Goal: Transaction & Acquisition: Purchase product/service

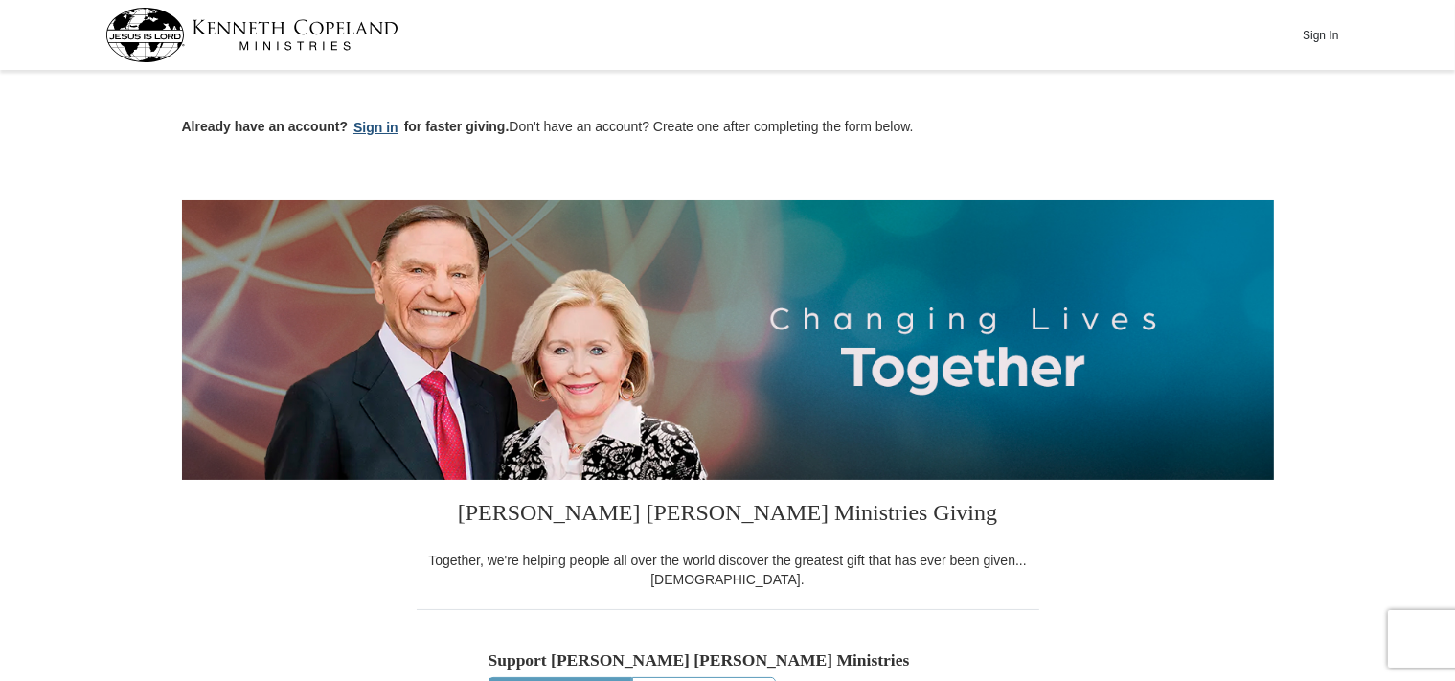
click at [372, 127] on button "Sign in" at bounding box center [376, 128] width 56 height 22
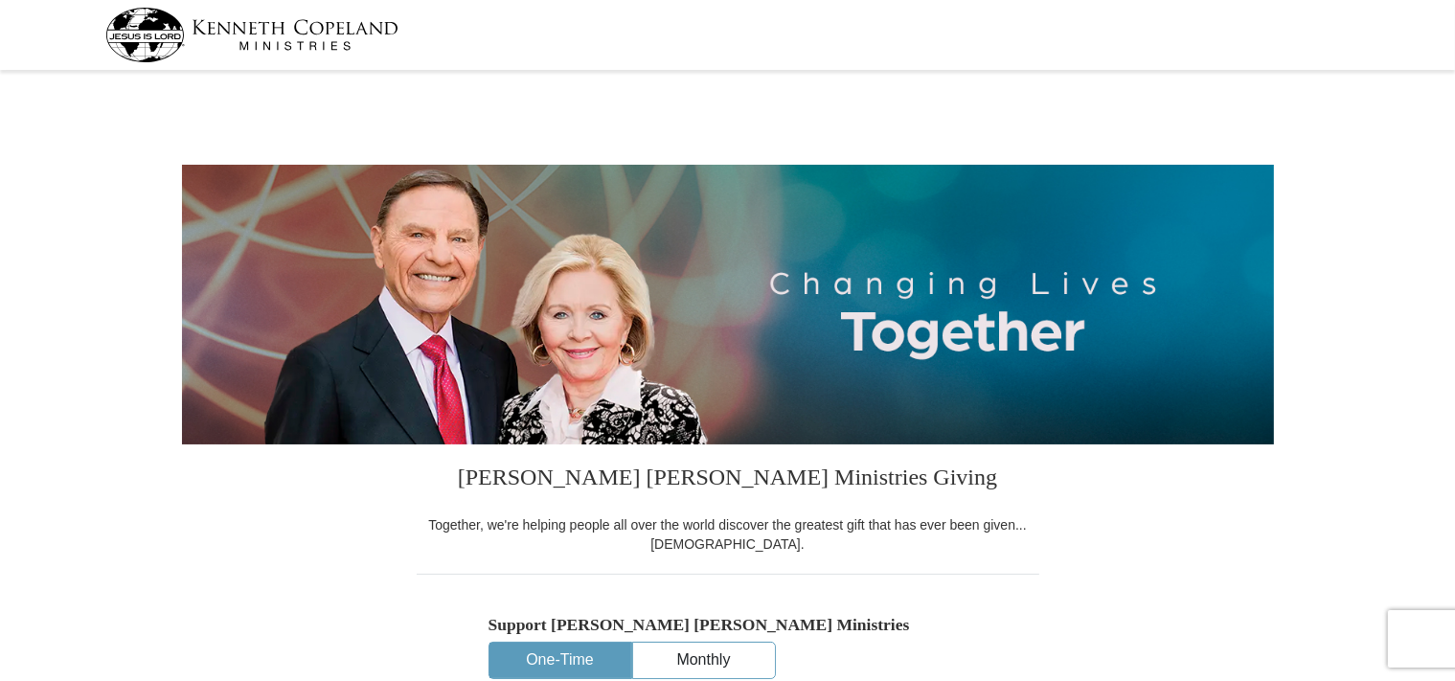
select select "FL"
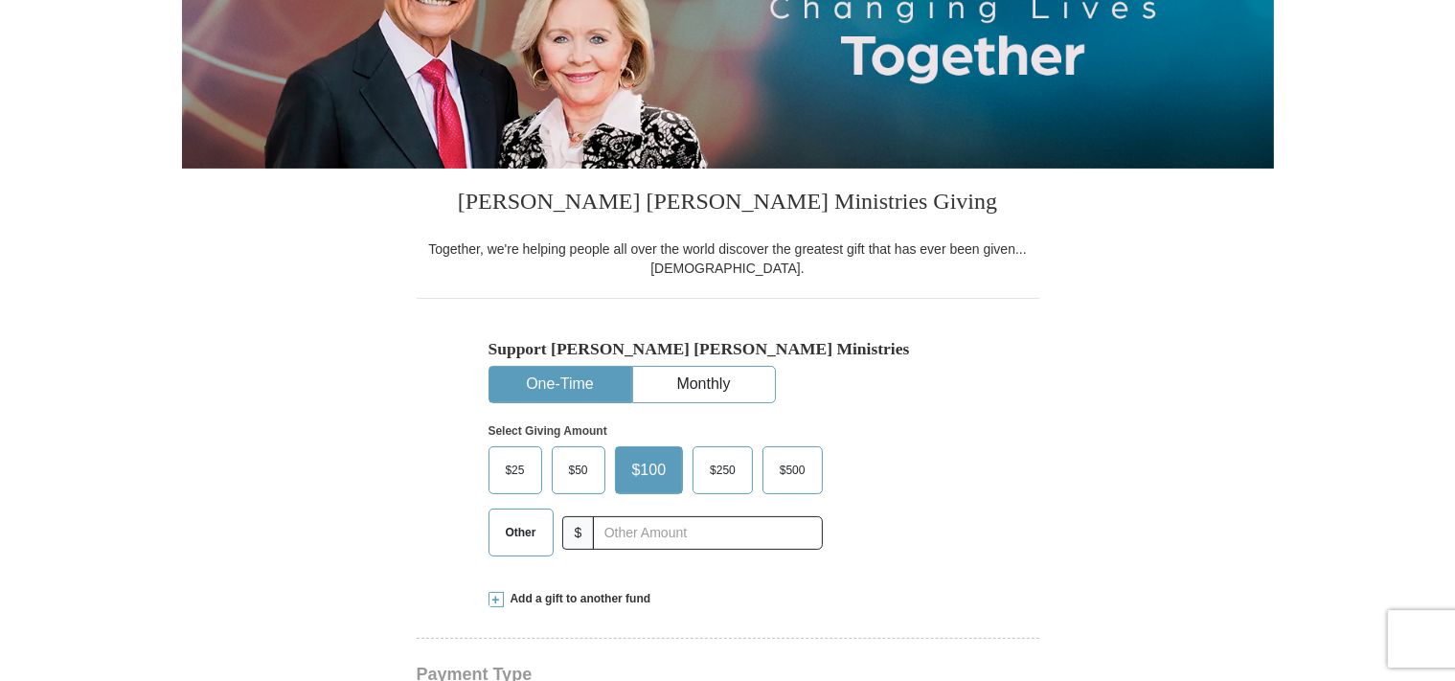
scroll to position [303, 0]
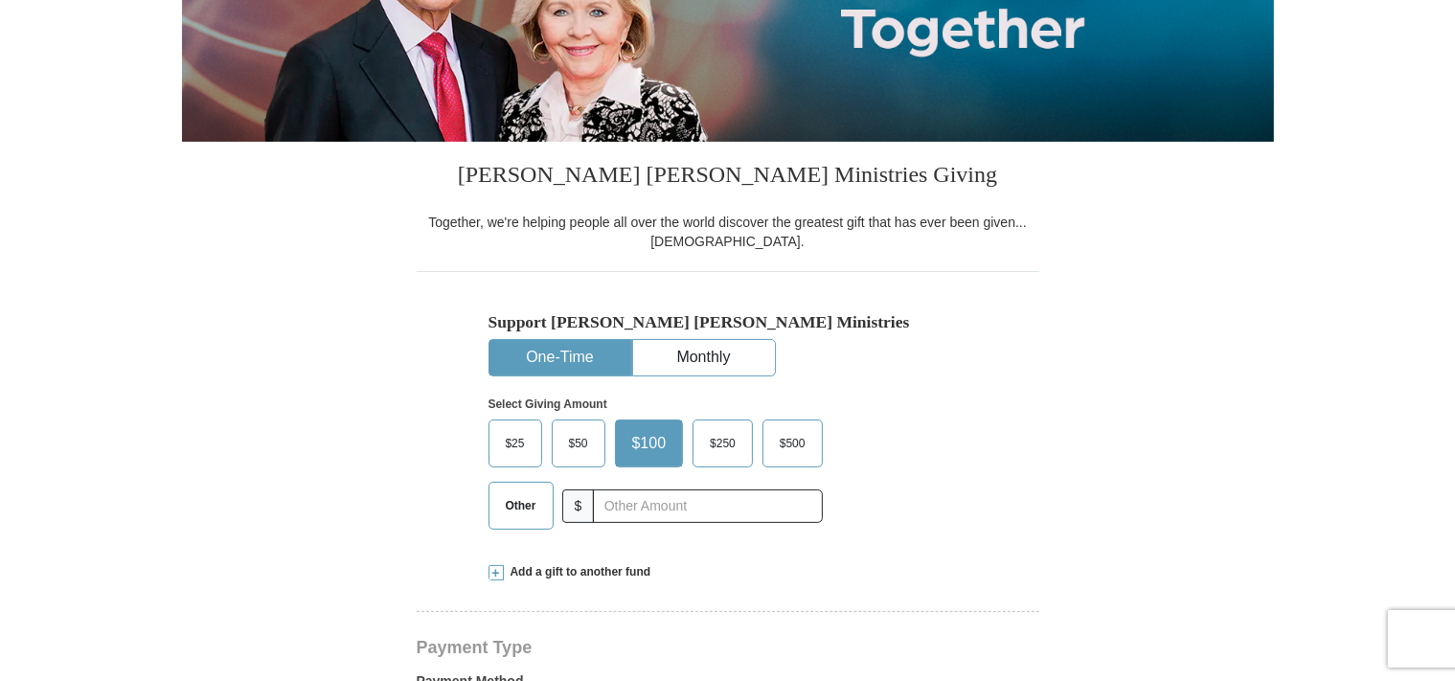
click at [521, 505] on span "Other" at bounding box center [521, 505] width 50 height 29
click at [0, 0] on input "Other" at bounding box center [0, 0] width 0 height 0
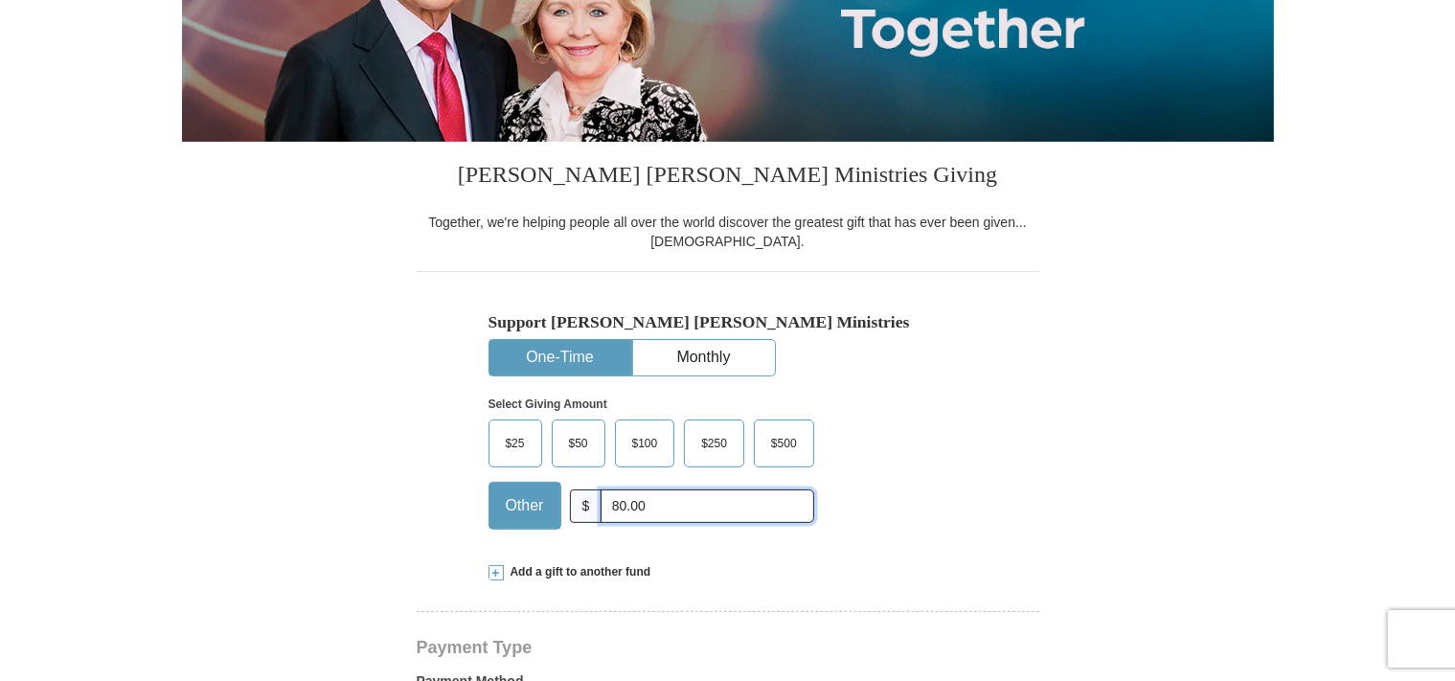
type input "80.00"
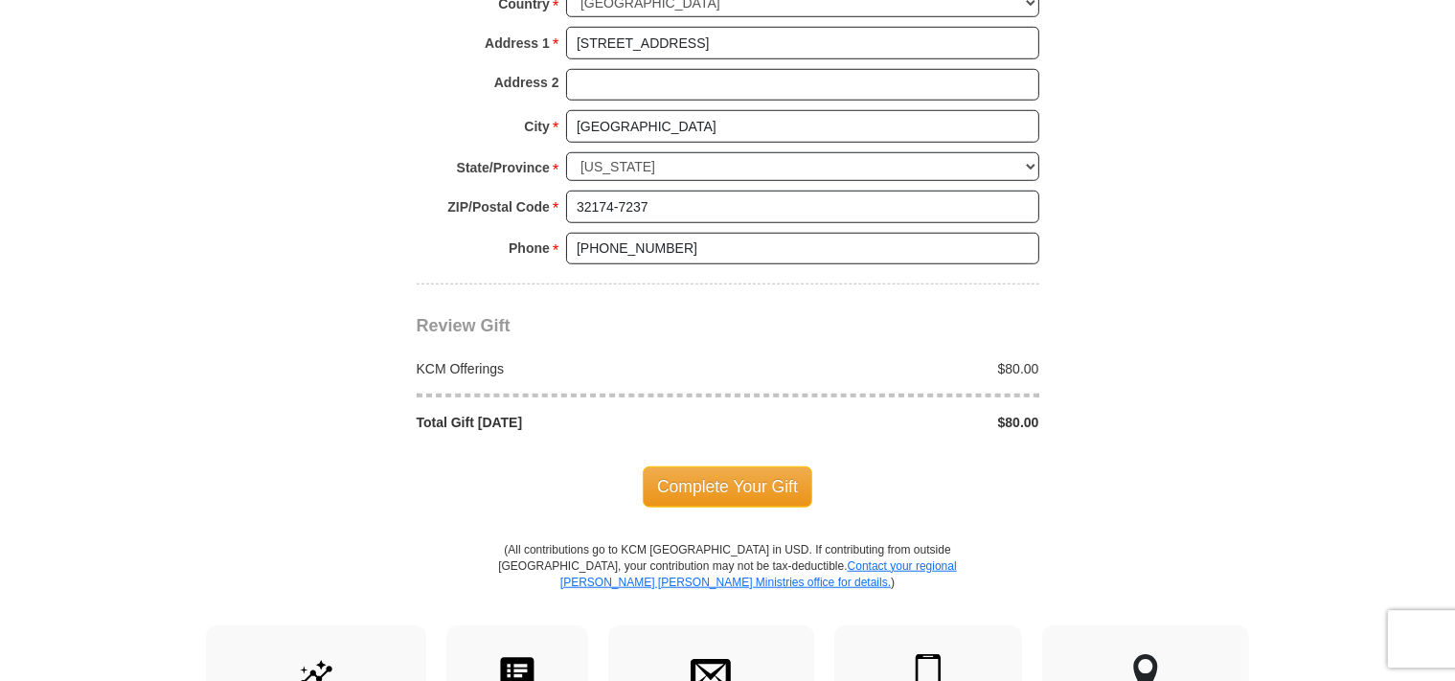
scroll to position [1517, 0]
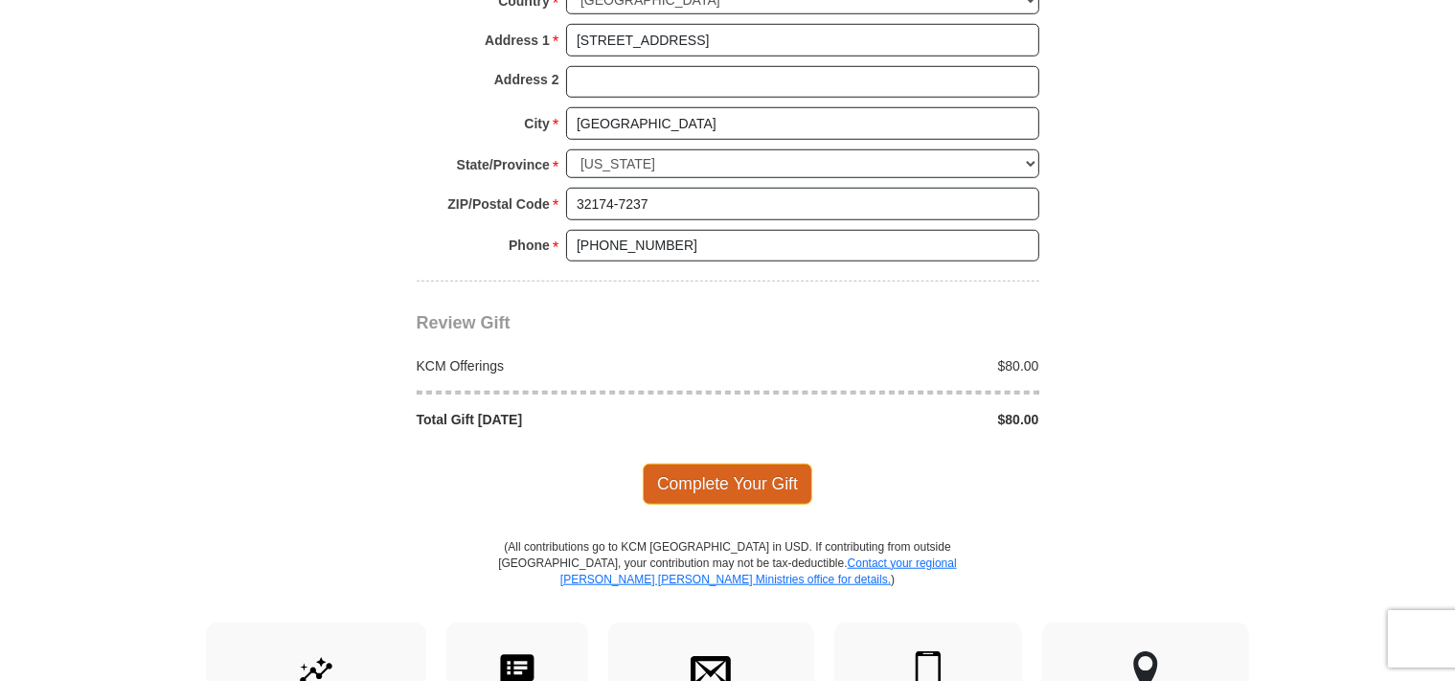
click at [733, 483] on span "Complete Your Gift" at bounding box center [727, 483] width 169 height 40
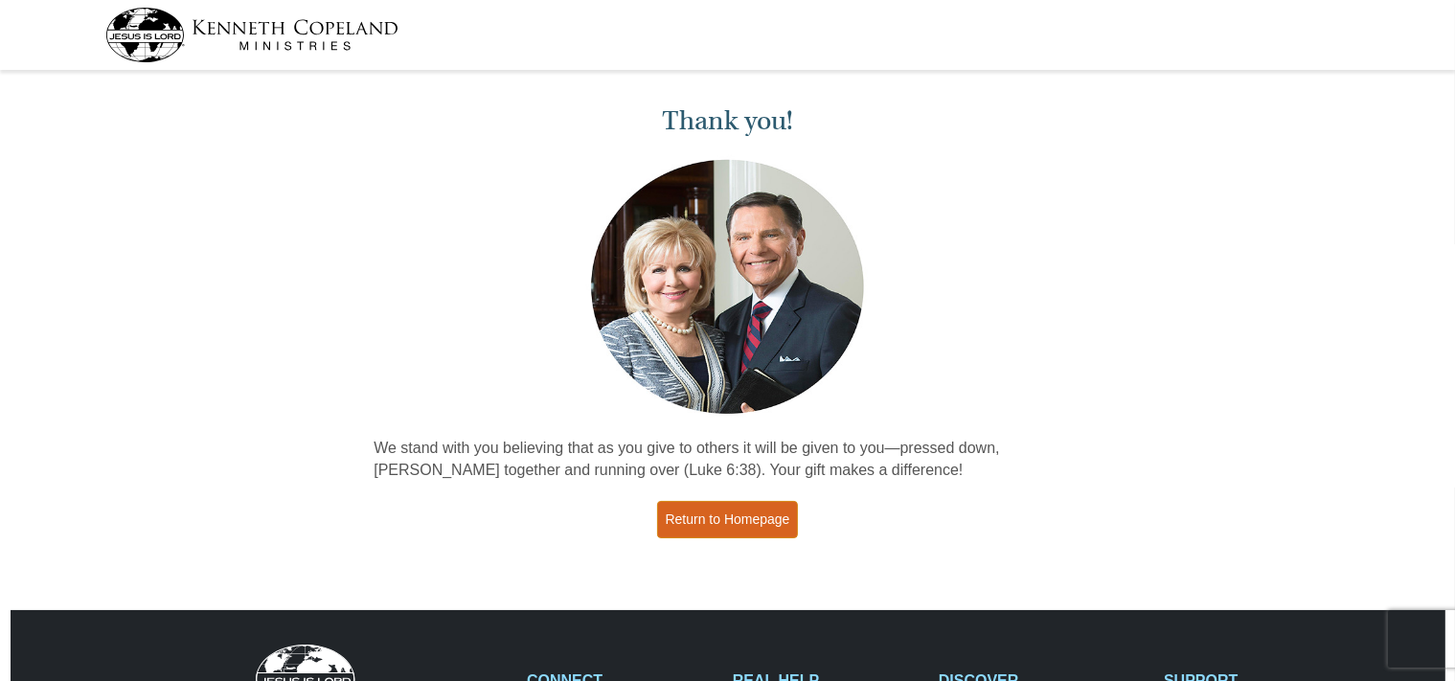
click at [695, 516] on link "Return to Homepage" at bounding box center [728, 519] width 142 height 37
